Goal: Information Seeking & Learning: Learn about a topic

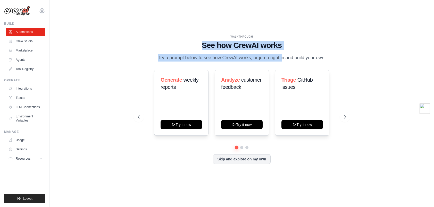
click at [338, 59] on div "WALKTHROUGH See how [PERSON_NAME] works Try a prompt below to see how [PERSON_N…" at bounding box center [242, 48] width 209 height 27
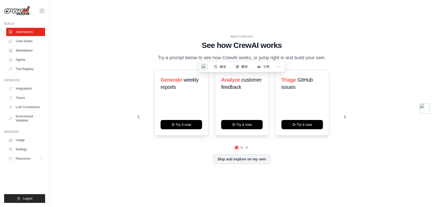
click at [338, 59] on div "WALKTHROUGH See how [PERSON_NAME] works Try a prompt below to see how [PERSON_N…" at bounding box center [242, 48] width 209 height 27
drag, startPoint x: 333, startPoint y: 58, endPoint x: 177, endPoint y: 41, distance: 156.7
click at [177, 41] on div "WALKTHROUGH See how [PERSON_NAME] works Try a prompt below to see how [PERSON_N…" at bounding box center [242, 48] width 209 height 27
click at [177, 41] on h1 "See how CrewAI works" at bounding box center [242, 45] width 209 height 9
drag, startPoint x: 172, startPoint y: 40, endPoint x: 340, endPoint y: 60, distance: 169.3
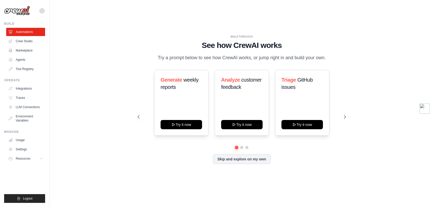
click at [340, 60] on div "WALKTHROUGH See how [PERSON_NAME] works Try a prompt below to see how [PERSON_N…" at bounding box center [242, 48] width 209 height 27
drag, startPoint x: 332, startPoint y: 58, endPoint x: 172, endPoint y: 40, distance: 160.8
click at [172, 40] on div "WALKTHROUGH See how [PERSON_NAME] works Try a prompt below to see how [PERSON_N…" at bounding box center [242, 48] width 209 height 27
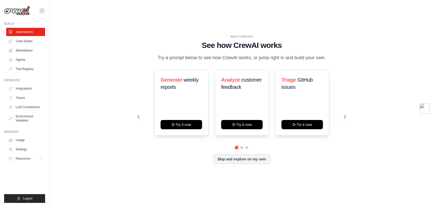
drag, startPoint x: 169, startPoint y: 40, endPoint x: 334, endPoint y: 60, distance: 166.6
click at [334, 60] on div "WALKTHROUGH See how [PERSON_NAME] works Try a prompt below to see how [PERSON_N…" at bounding box center [242, 48] width 209 height 27
drag, startPoint x: 330, startPoint y: 59, endPoint x: 176, endPoint y: 42, distance: 155.0
click at [176, 42] on div "WALKTHROUGH See how [PERSON_NAME] works Try a prompt below to see how [PERSON_N…" at bounding box center [242, 48] width 209 height 27
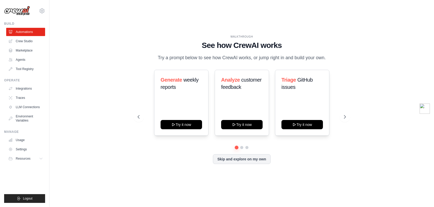
click at [176, 42] on h1 "See how CrewAI works" at bounding box center [242, 45] width 209 height 9
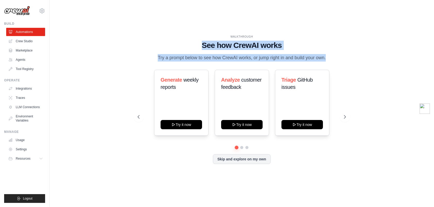
drag, startPoint x: 176, startPoint y: 42, endPoint x: 334, endPoint y: 59, distance: 158.8
click at [334, 59] on div "WALKTHROUGH See how [PERSON_NAME] works Try a prompt below to see how [PERSON_N…" at bounding box center [242, 48] width 209 height 27
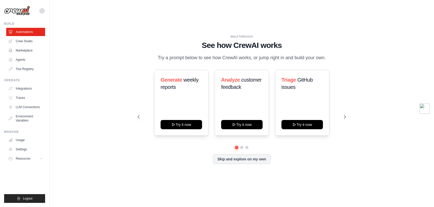
click at [334, 59] on div "WALKTHROUGH See how [PERSON_NAME] works Try a prompt below to see how [PERSON_N…" at bounding box center [242, 48] width 209 height 27
drag, startPoint x: 326, startPoint y: 58, endPoint x: 181, endPoint y: 42, distance: 146.3
click at [181, 42] on div "WALKTHROUGH See how [PERSON_NAME] works Try a prompt below to see how [PERSON_N…" at bounding box center [242, 48] width 209 height 27
click at [181, 42] on h1 "See how CrewAI works" at bounding box center [242, 45] width 209 height 9
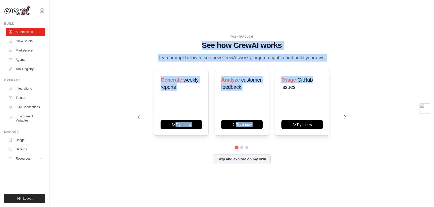
drag, startPoint x: 177, startPoint y: 42, endPoint x: 343, endPoint y: 62, distance: 167.3
click at [343, 62] on div "WALKTHROUGH See how [PERSON_NAME] works Try a prompt below to see how [PERSON_N…" at bounding box center [242, 104] width 221 height 138
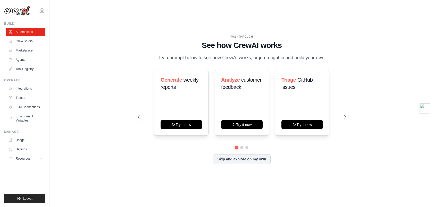
click at [343, 62] on div "WALKTHROUGH See how [PERSON_NAME] works Try a prompt below to see how [PERSON_N…" at bounding box center [242, 104] width 221 height 138
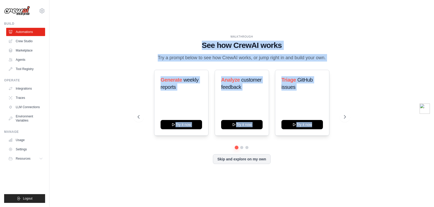
drag, startPoint x: 291, startPoint y: 56, endPoint x: 170, endPoint y: 43, distance: 122.5
click at [170, 43] on div "WALKTHROUGH See how [PERSON_NAME] works Try a prompt below to see how [PERSON_N…" at bounding box center [242, 104] width 221 height 138
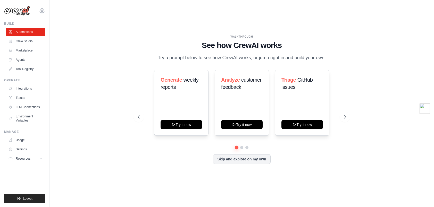
click at [170, 43] on h1 "See how CrewAI works" at bounding box center [242, 45] width 209 height 9
drag, startPoint x: 164, startPoint y: 42, endPoint x: 360, endPoint y: 61, distance: 196.5
click at [360, 61] on div "WALKTHROUGH See how [PERSON_NAME] works Try a prompt below to see how [PERSON_N…" at bounding box center [242, 103] width 368 height 197
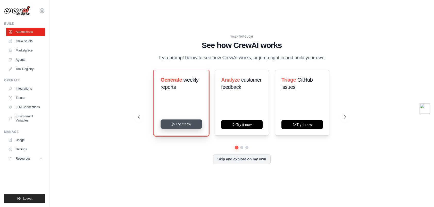
click at [180, 125] on button "Try it now" at bounding box center [182, 124] width 42 height 9
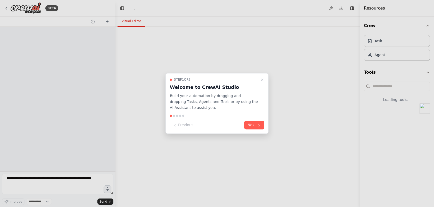
select select "****"
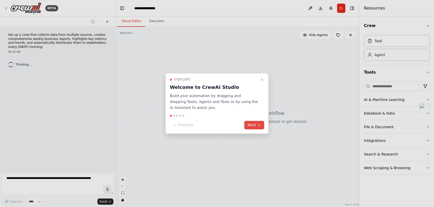
click at [258, 128] on button "Next" at bounding box center [255, 125] width 20 height 9
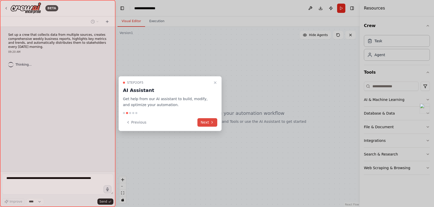
click at [210, 124] on icon at bounding box center [212, 122] width 4 height 4
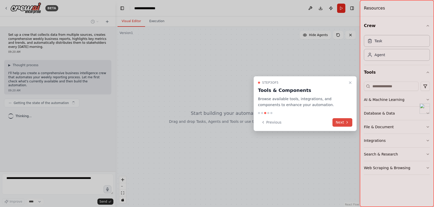
click at [342, 122] on button "Next" at bounding box center [343, 122] width 20 height 9
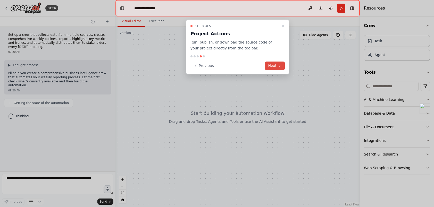
click at [275, 66] on button "Next" at bounding box center [275, 66] width 20 height 9
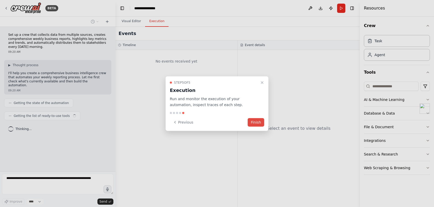
click at [257, 123] on button "Finish" at bounding box center [256, 122] width 17 height 9
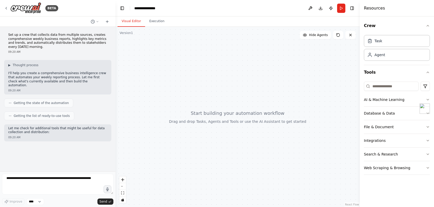
drag, startPoint x: 159, startPoint y: 62, endPoint x: 180, endPoint y: 86, distance: 31.7
click at [180, 86] on div at bounding box center [238, 117] width 245 height 181
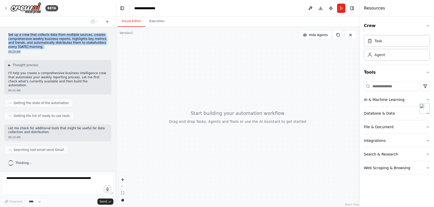
drag, startPoint x: 7, startPoint y: 34, endPoint x: 54, endPoint y: 50, distance: 48.9
click at [54, 50] on div "Set up a crew that collects data from multiple sources, creates comprehensive w…" at bounding box center [57, 43] width 107 height 25
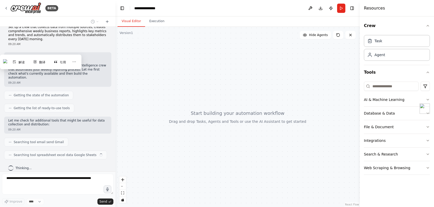
click at [55, 45] on div "09:20 AM" at bounding box center [57, 44] width 99 height 4
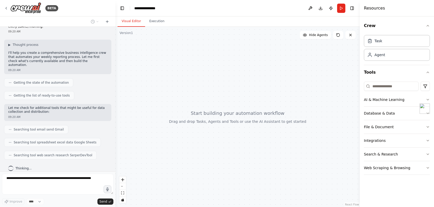
drag, startPoint x: 192, startPoint y: 162, endPoint x: 189, endPoint y: 104, distance: 58.4
click at [189, 104] on div at bounding box center [238, 117] width 245 height 181
drag, startPoint x: 243, startPoint y: 123, endPoint x: 228, endPoint y: 122, distance: 15.6
click at [228, 122] on div at bounding box center [238, 117] width 245 height 181
click at [266, 120] on div at bounding box center [238, 117] width 245 height 181
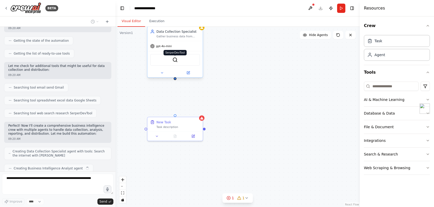
scroll to position [75, 0]
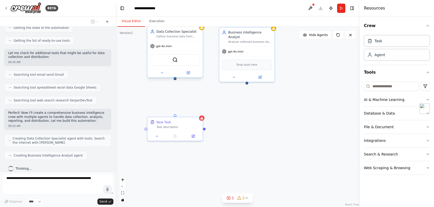
click at [167, 60] on div "SerperDevTool" at bounding box center [175, 60] width 50 height 12
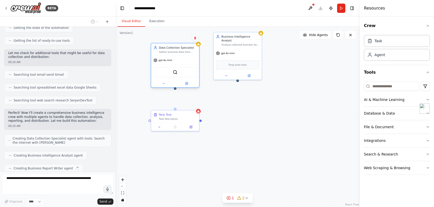
scroll to position [88, 0]
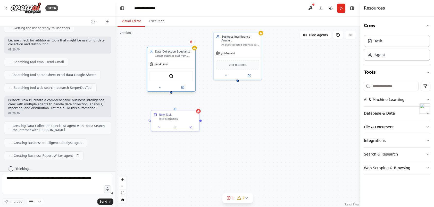
drag, startPoint x: 177, startPoint y: 52, endPoint x: 175, endPoint y: 69, distance: 16.7
click at [175, 69] on div "gpt-4o-mini SerperDevTool" at bounding box center [171, 76] width 48 height 32
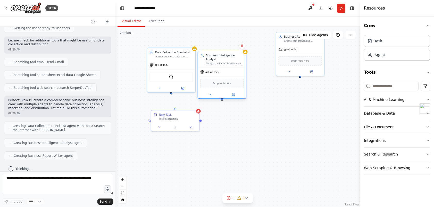
drag, startPoint x: 237, startPoint y: 49, endPoint x: 222, endPoint y: 67, distance: 23.6
click at [222, 68] on div "gpt-4o-mini" at bounding box center [222, 72] width 48 height 9
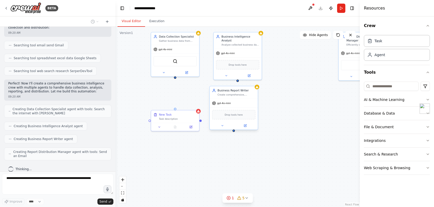
drag, startPoint x: 296, startPoint y: 50, endPoint x: 228, endPoint y: 105, distance: 87.5
click at [228, 105] on div "gpt-4o-mini" at bounding box center [221, 103] width 19 height 4
click at [285, 111] on div "Data Collection Specialist Gather business data from multiple sources including…" at bounding box center [238, 117] width 245 height 181
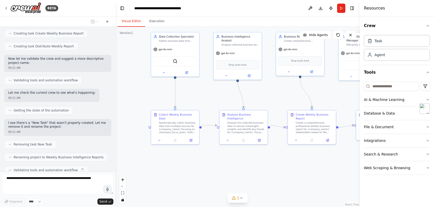
scroll to position [300, 0]
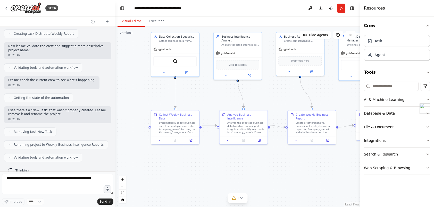
click at [100, 83] on div "Let me check the current crew to see what's happening: 09:21 AM" at bounding box center [57, 82] width 107 height 13
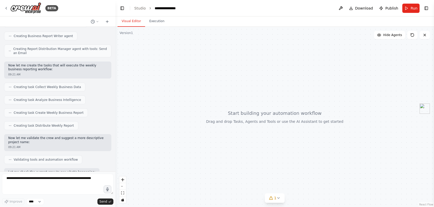
scroll to position [190, 0]
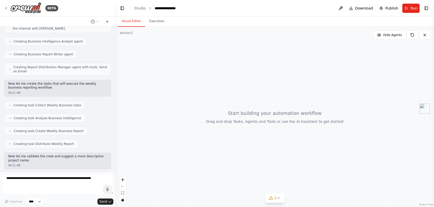
drag, startPoint x: 225, startPoint y: 94, endPoint x: 189, endPoint y: 120, distance: 44.7
click at [189, 120] on div at bounding box center [275, 117] width 319 height 181
drag, startPoint x: 239, startPoint y: 132, endPoint x: 227, endPoint y: 146, distance: 18.9
click at [218, 140] on div at bounding box center [275, 117] width 319 height 181
click at [218, 200] on span "1" at bounding box center [275, 198] width 2 height 5
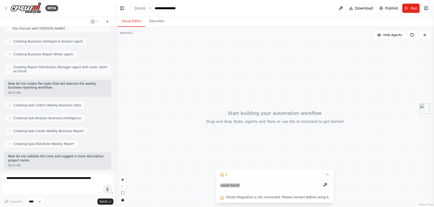
drag, startPoint x: 227, startPoint y: 186, endPoint x: 254, endPoint y: 185, distance: 26.8
click at [218, 185] on div "Issues found" at bounding box center [275, 186] width 110 height 9
click at [218, 186] on button at bounding box center [325, 185] width 9 height 6
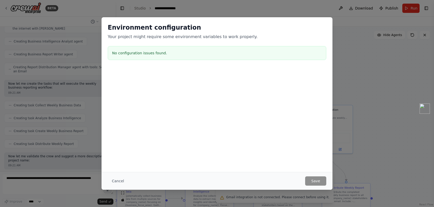
scroll to position [0, 0]
drag, startPoint x: 111, startPoint y: 53, endPoint x: 176, endPoint y: 54, distance: 64.5
click at [176, 54] on div "No configuration issues found." at bounding box center [217, 53] width 219 height 14
click at [176, 54] on h3 "No configuration issues found." at bounding box center [217, 53] width 210 height 5
drag, startPoint x: 175, startPoint y: 54, endPoint x: 104, endPoint y: 51, distance: 71.2
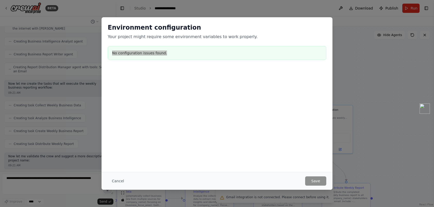
click at [104, 51] on div "Environment configuration Your project might require some environment variables…" at bounding box center [217, 42] width 231 height 51
click at [190, 53] on h3 "No configuration issues found." at bounding box center [217, 53] width 210 height 5
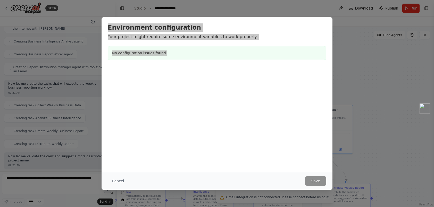
drag, startPoint x: 190, startPoint y: 54, endPoint x: 101, endPoint y: 25, distance: 93.2
click at [101, 25] on div "Environment configuration Your project might require some environment variables…" at bounding box center [217, 103] width 434 height 207
click at [135, 30] on h2 "Environment configuration" at bounding box center [217, 27] width 219 height 8
drag, startPoint x: 106, startPoint y: 27, endPoint x: 188, endPoint y: 52, distance: 85.4
click at [188, 52] on div "Environment configuration Your project might require some environment variables…" at bounding box center [217, 42] width 231 height 51
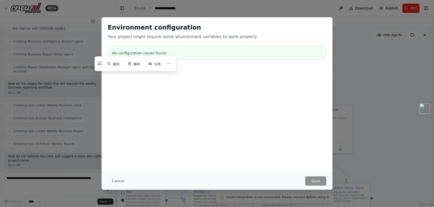
click at [186, 52] on h3 "No configuration issues found." at bounding box center [217, 53] width 210 height 5
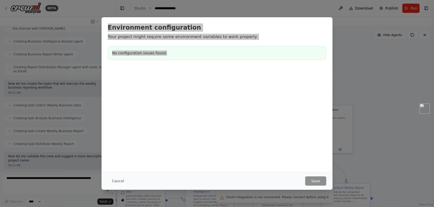
drag, startPoint x: 192, startPoint y: 52, endPoint x: 99, endPoint y: 25, distance: 96.3
click at [99, 25] on div "Environment configuration Your project might require some environment variables…" at bounding box center [217, 103] width 434 height 207
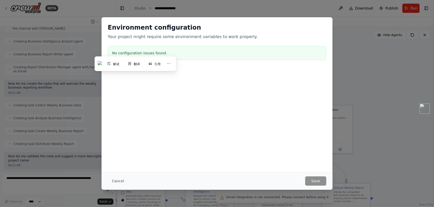
click at [130, 38] on p "Your project might require some environment variables to work properly." at bounding box center [217, 37] width 219 height 6
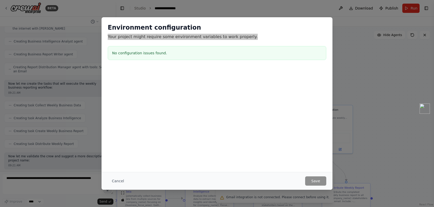
drag, startPoint x: 116, startPoint y: 37, endPoint x: 261, endPoint y: 36, distance: 145.5
click at [218, 36] on div "Environment configuration Your project might require some environment variables…" at bounding box center [217, 42] width 231 height 51
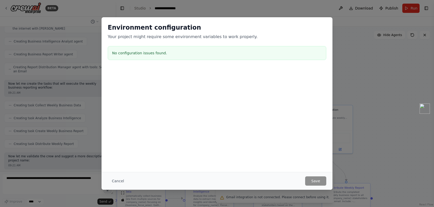
click at [194, 59] on div "No configuration issues found." at bounding box center [217, 53] width 219 height 14
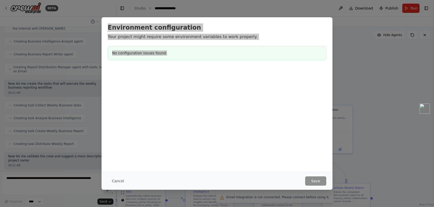
drag, startPoint x: 167, startPoint y: 46, endPoint x: 103, endPoint y: 24, distance: 67.0
click at [103, 24] on div "Environment configuration Your project might require some environment variables…" at bounding box center [217, 42] width 231 height 51
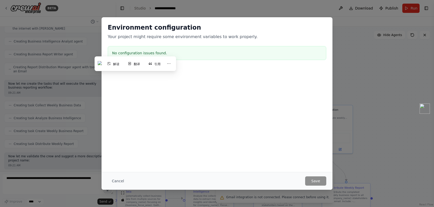
click at [218, 50] on div "No configuration issues found." at bounding box center [217, 53] width 219 height 14
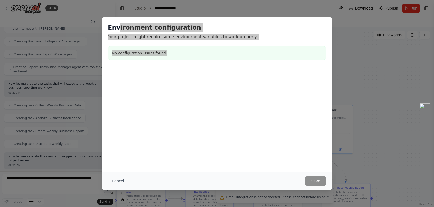
drag, startPoint x: 194, startPoint y: 43, endPoint x: 112, endPoint y: 19, distance: 84.8
click at [113, 19] on div "Environment configuration Your project might require some environment variables…" at bounding box center [217, 42] width 231 height 51
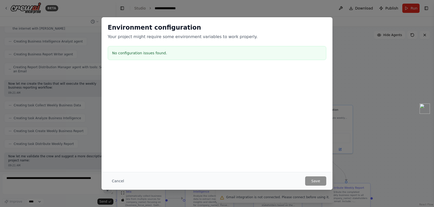
click at [218, 51] on h3 "No configuration issues found." at bounding box center [217, 53] width 210 height 5
click at [218, 1] on div "Environment configuration Your project might require some environment variables…" at bounding box center [217, 103] width 434 height 207
click at [218, 12] on div "Environment configuration Your project might require some environment variables…" at bounding box center [217, 103] width 434 height 207
